Goal: Information Seeking & Learning: Learn about a topic

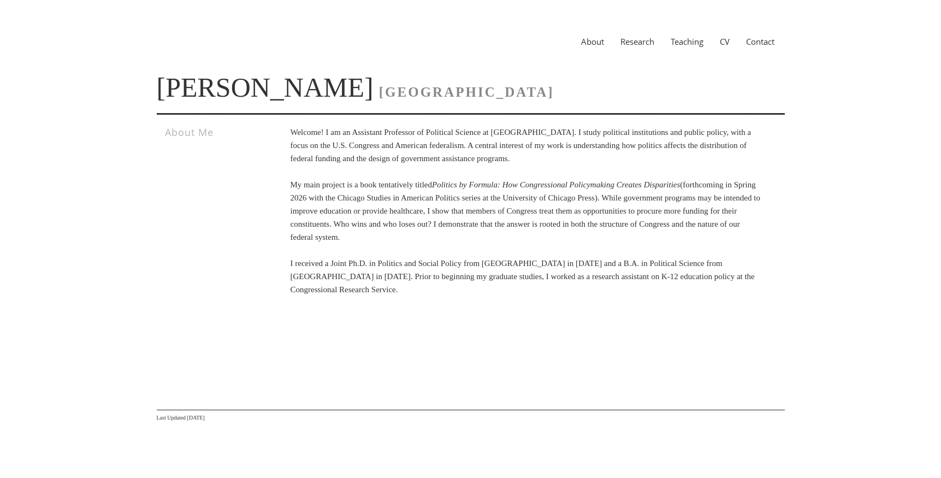
click at [641, 45] on link "Research" at bounding box center [637, 41] width 50 height 11
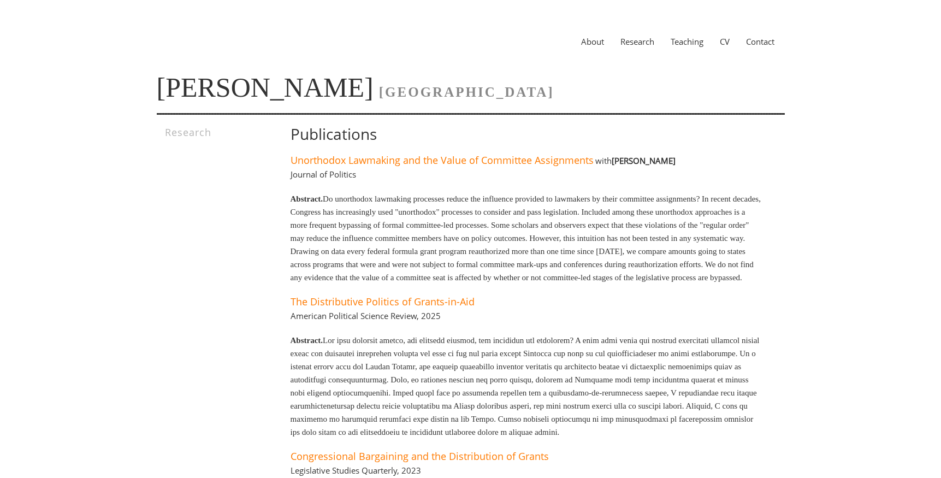
click at [632, 43] on link "Research" at bounding box center [637, 41] width 50 height 11
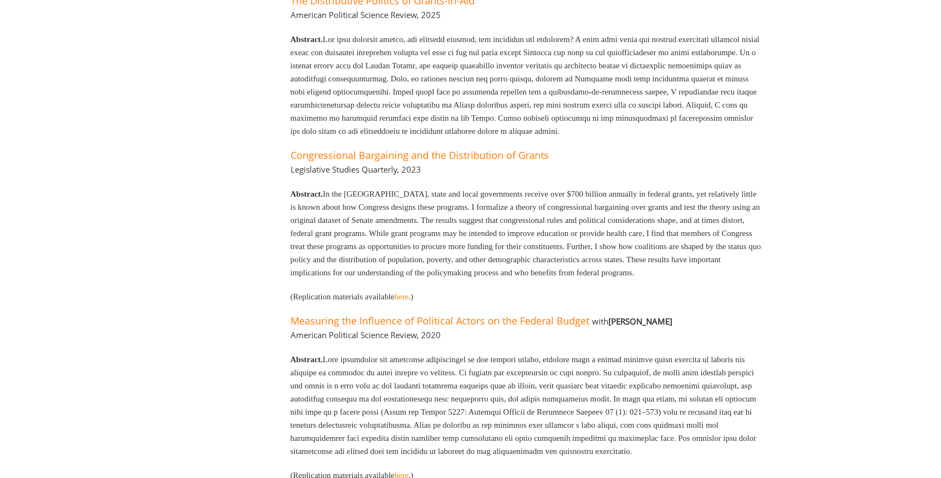
scroll to position [254, 0]
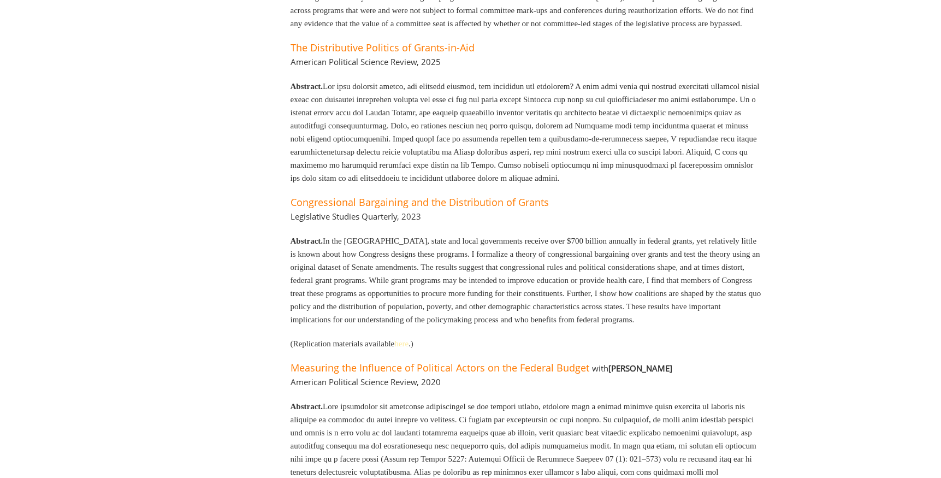
click at [409, 348] on link "here" at bounding box center [401, 343] width 14 height 9
